Goal: Information Seeking & Learning: Stay updated

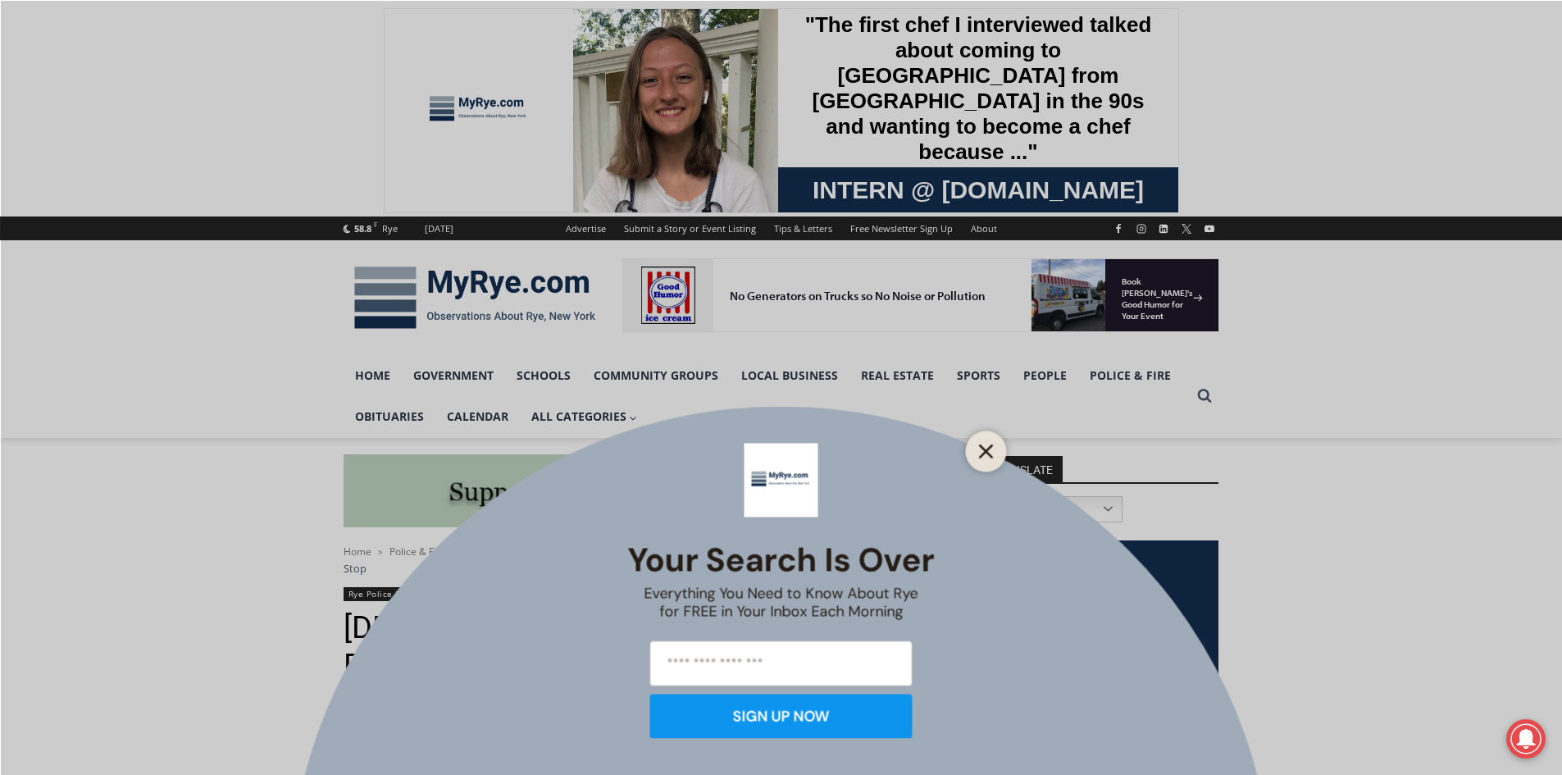
click at [983, 443] on icon "Close" at bounding box center [986, 450] width 15 height 15
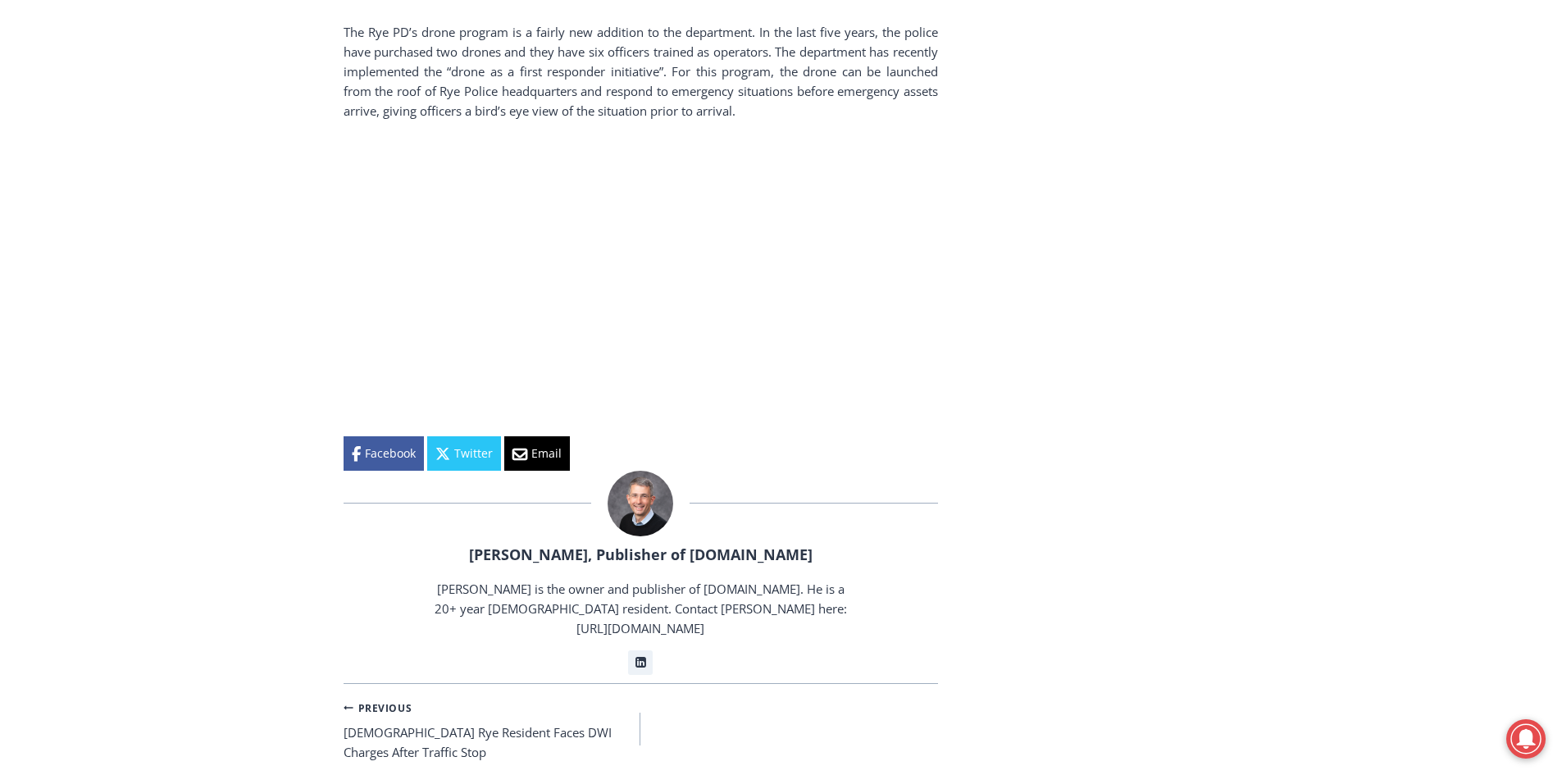
scroll to position [2373, 0]
